Goal: Check status: Check status

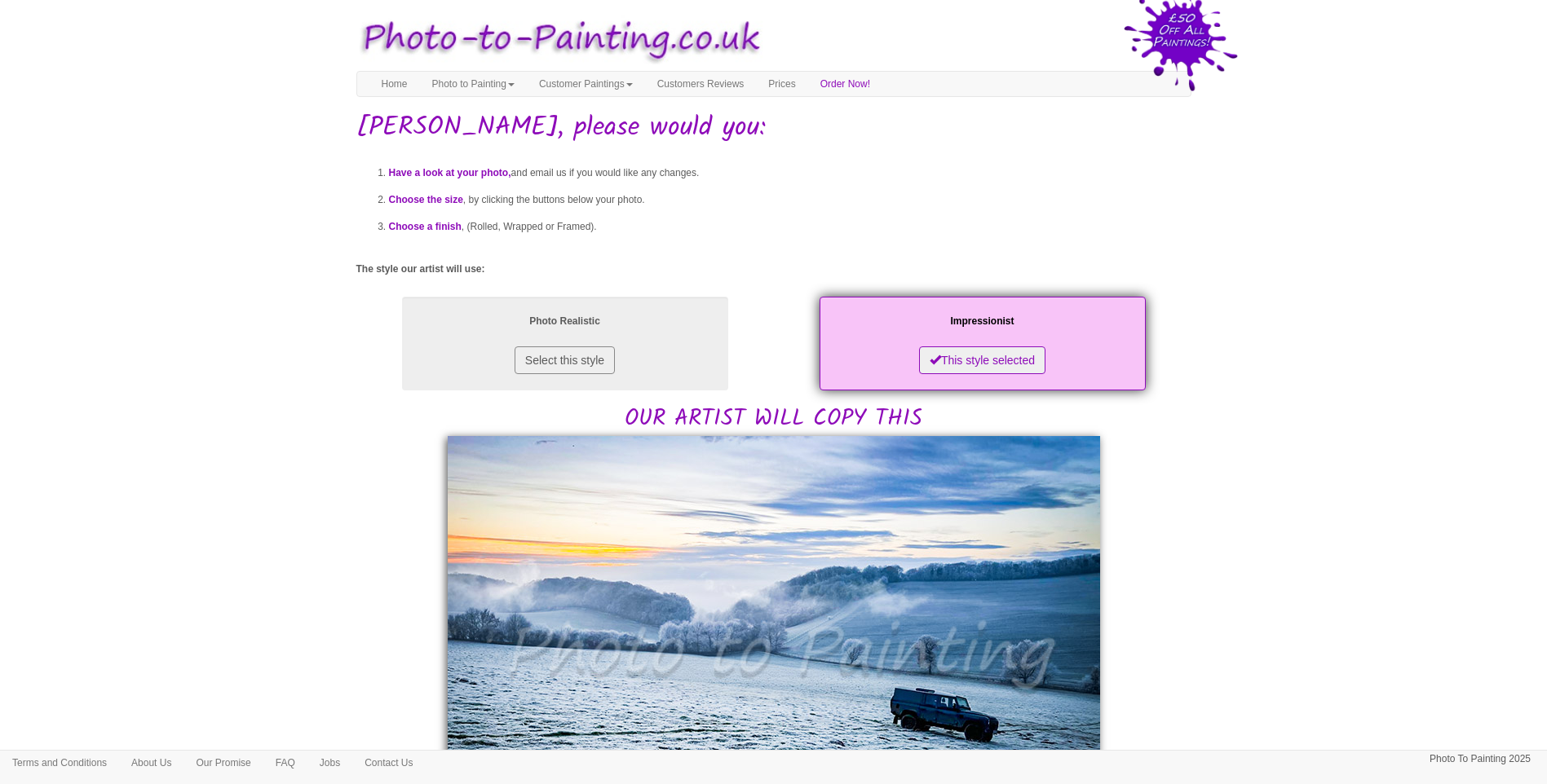
click at [1202, 555] on body "Your painting - risk free Toggle navigation Menu Home Photo to Painting Photo t…" at bounding box center [774, 776] width 1547 height 1537
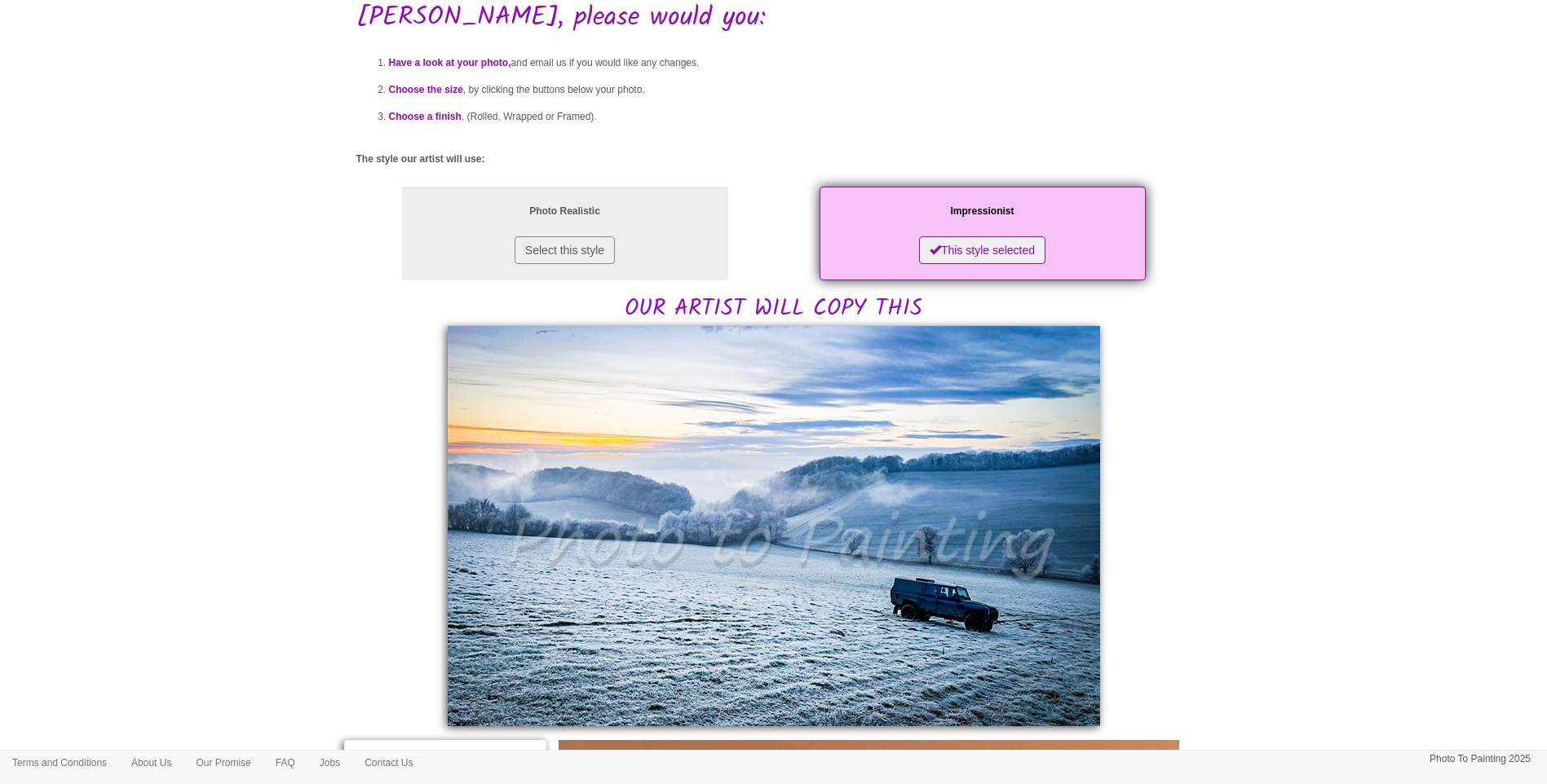
scroll to position [271, 0]
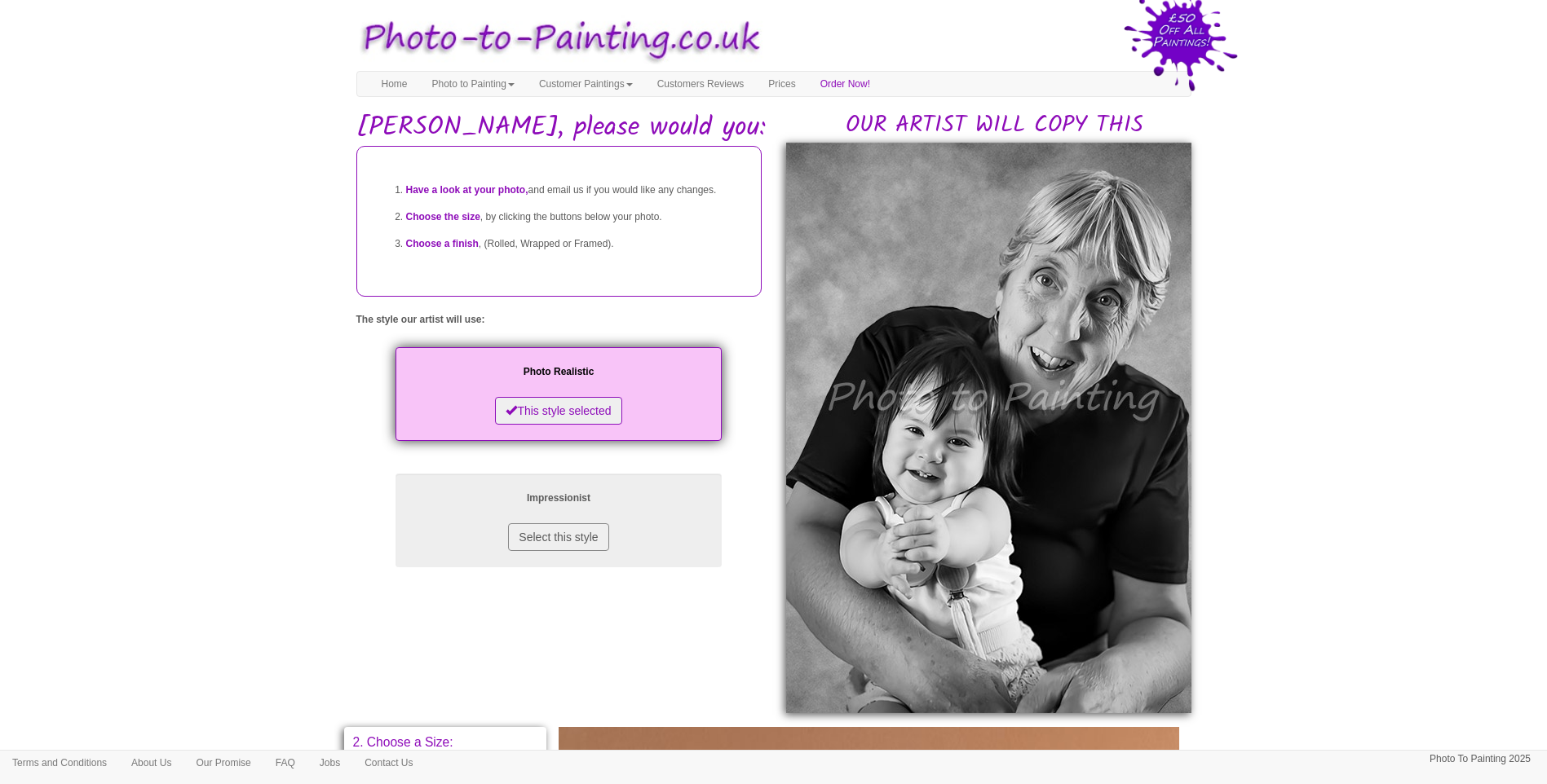
click at [1361, 488] on body "Your painting - risk free Toggle navigation Menu Home Photo to Painting Photo t…" at bounding box center [774, 715] width 1547 height 1413
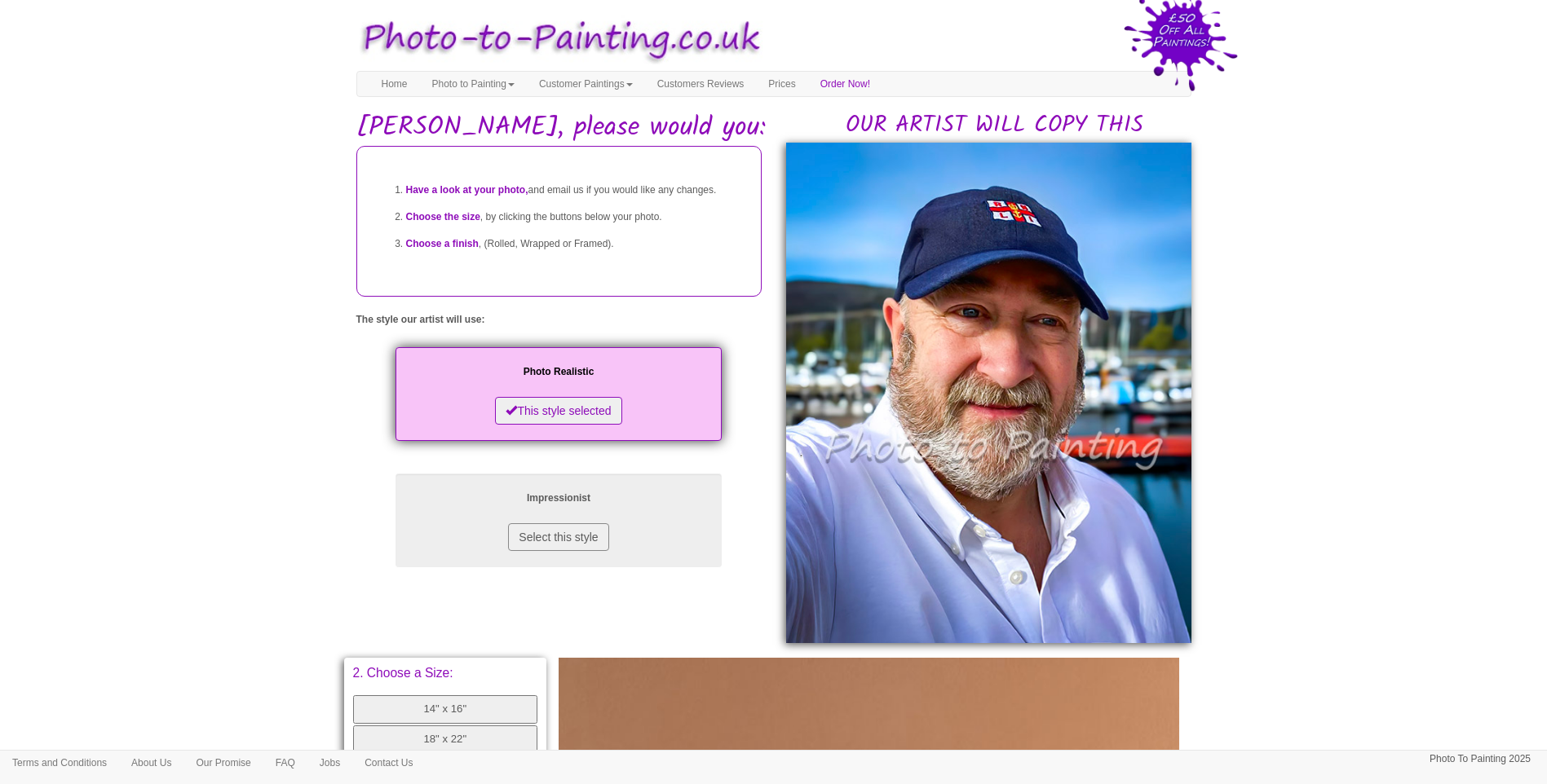
click at [243, 480] on body "Your painting - risk free Toggle navigation Menu Home Photo to Painting Photo t…" at bounding box center [774, 680] width 1547 height 1344
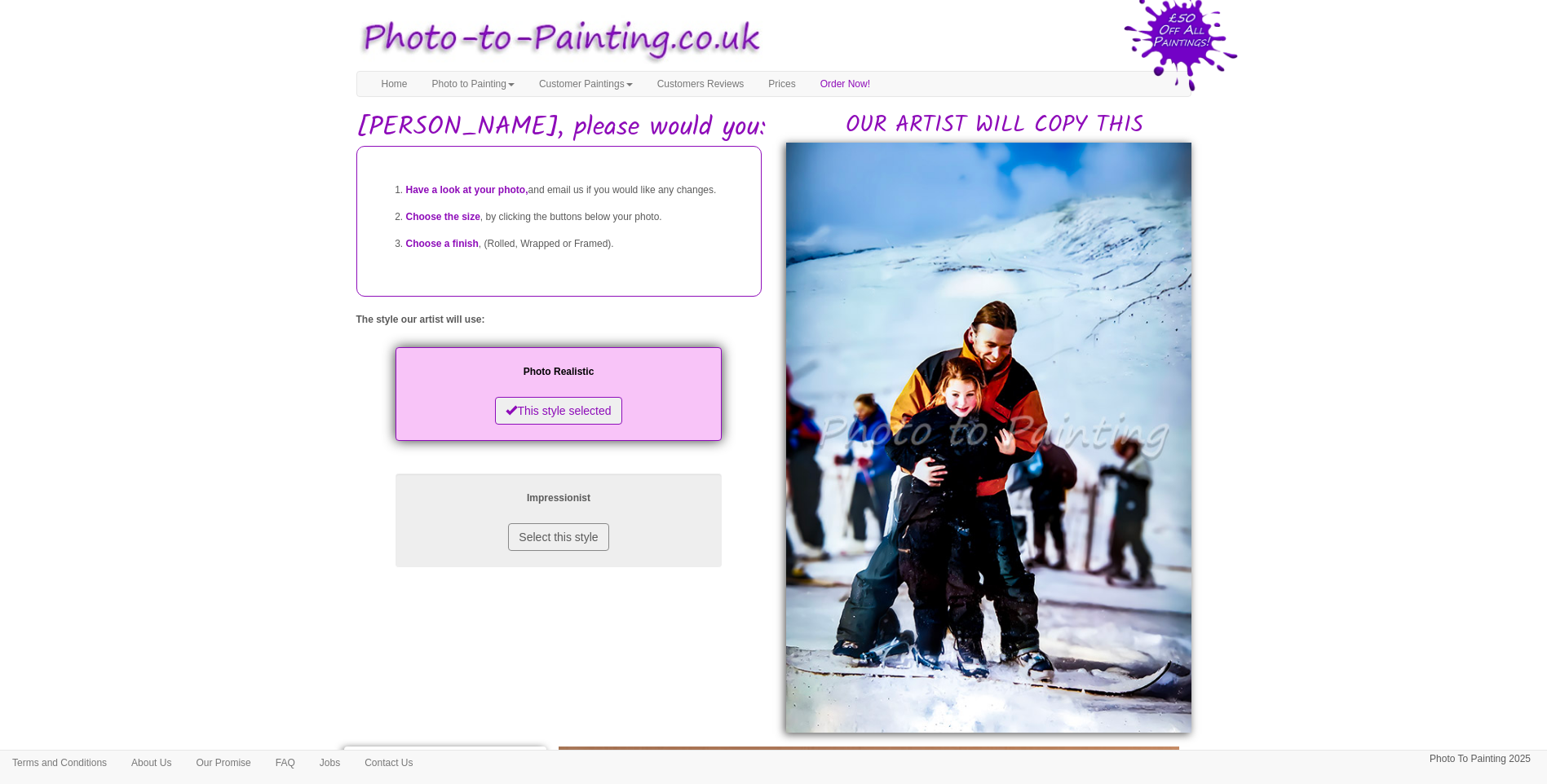
click at [1322, 433] on body "Your painting - risk free Toggle navigation Menu Home Photo to Painting Photo t…" at bounding box center [774, 725] width 1547 height 1433
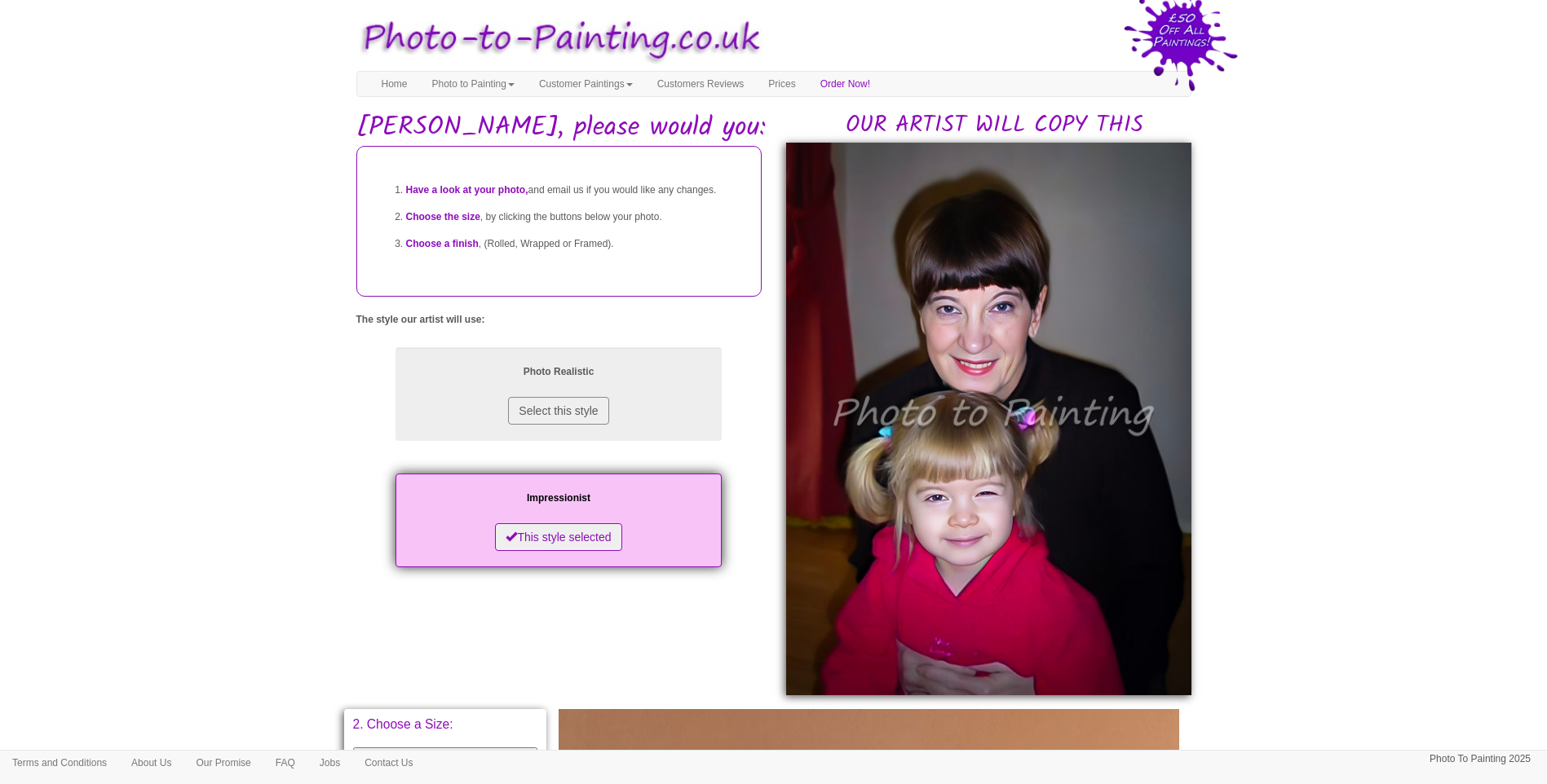
drag, startPoint x: 1276, startPoint y: 453, endPoint x: 1266, endPoint y: 463, distance: 14.1
click at [1276, 453] on body "Your painting - risk free Toggle navigation Menu Home Photo to Painting Photo t…" at bounding box center [774, 706] width 1547 height 1396
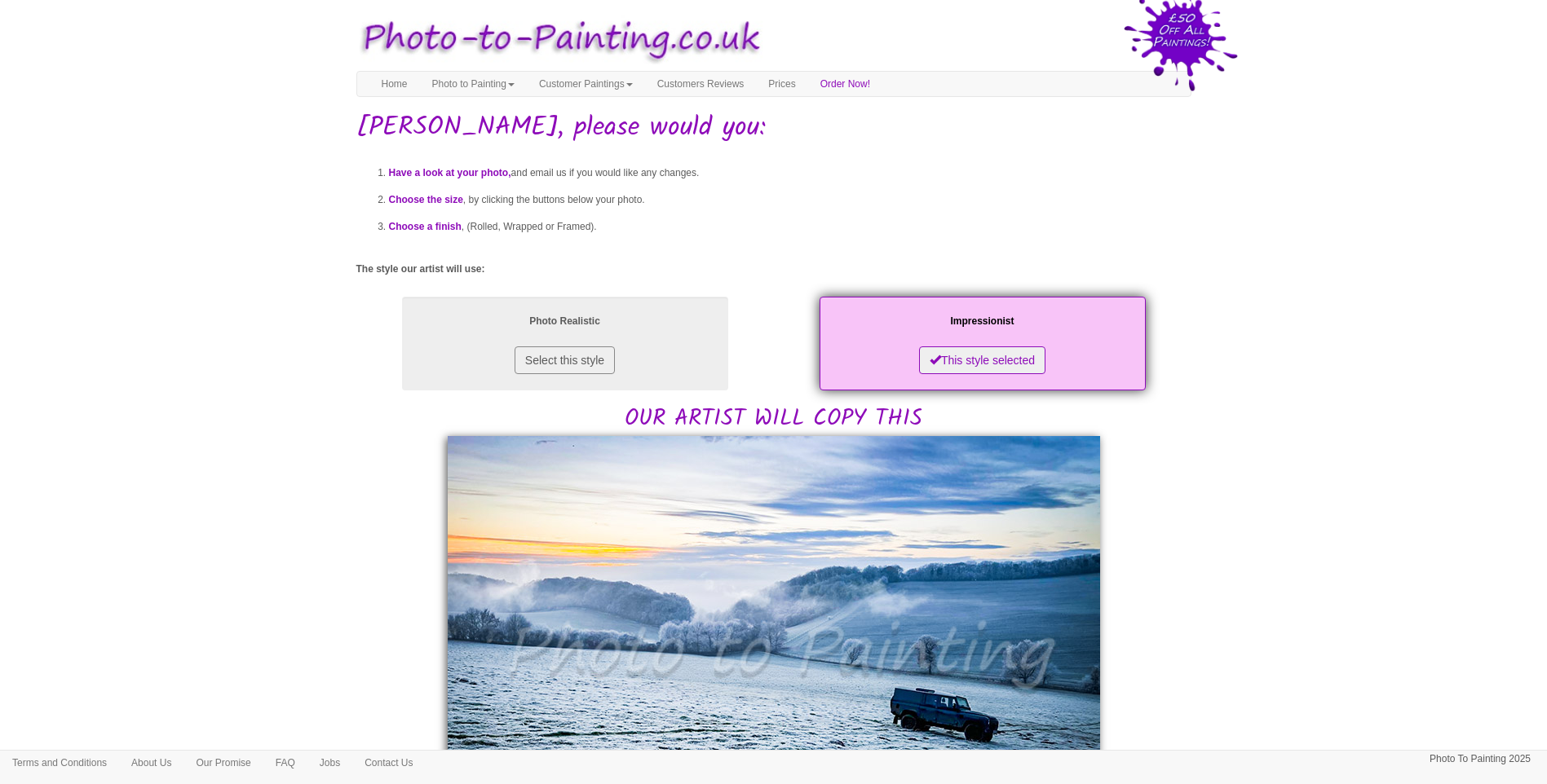
scroll to position [271, 0]
